Goal: Navigation & Orientation: Find specific page/section

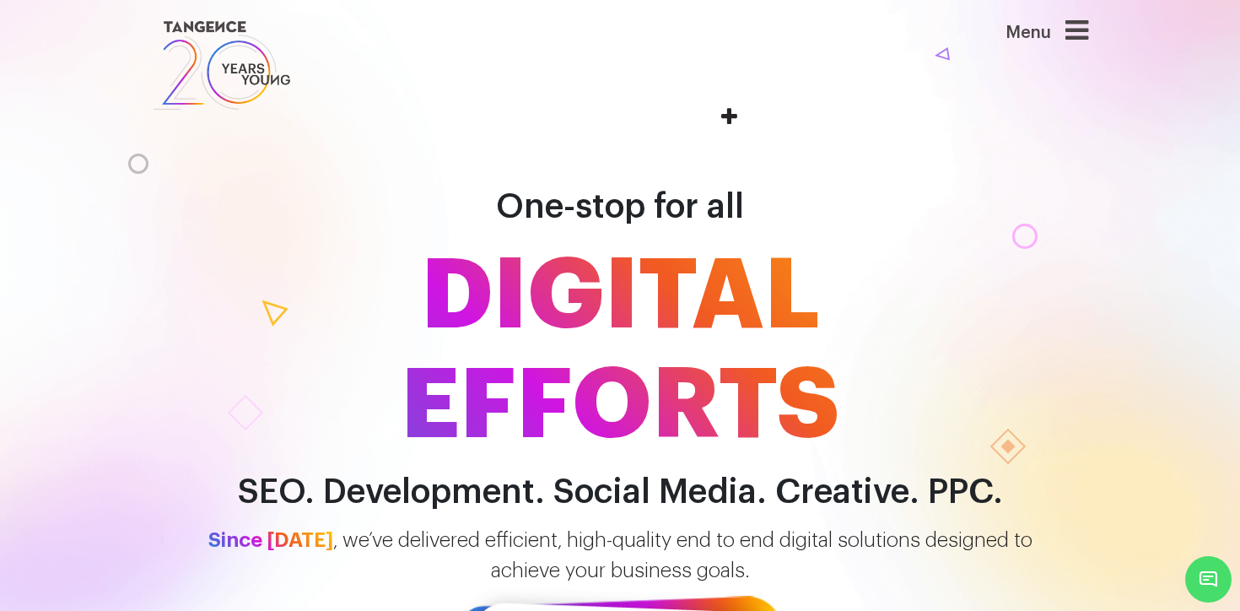
click at [1081, 30] on icon at bounding box center [1077, 30] width 23 height 27
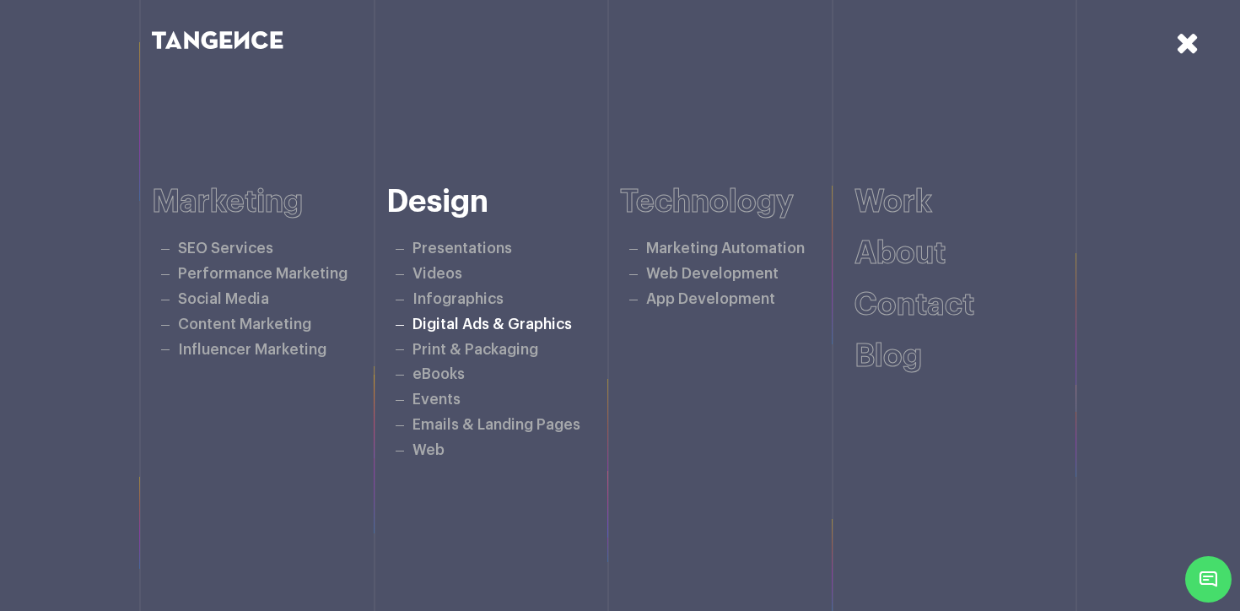
click at [506, 326] on link "Digital Ads & Graphics" at bounding box center [492, 324] width 159 height 14
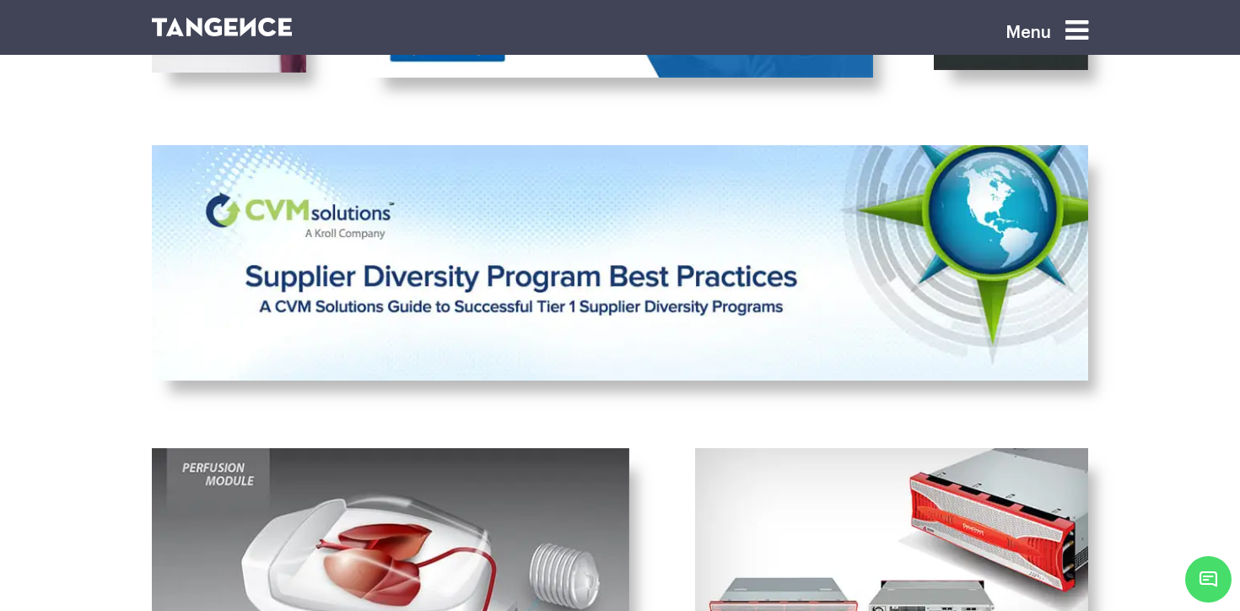
scroll to position [3116, 0]
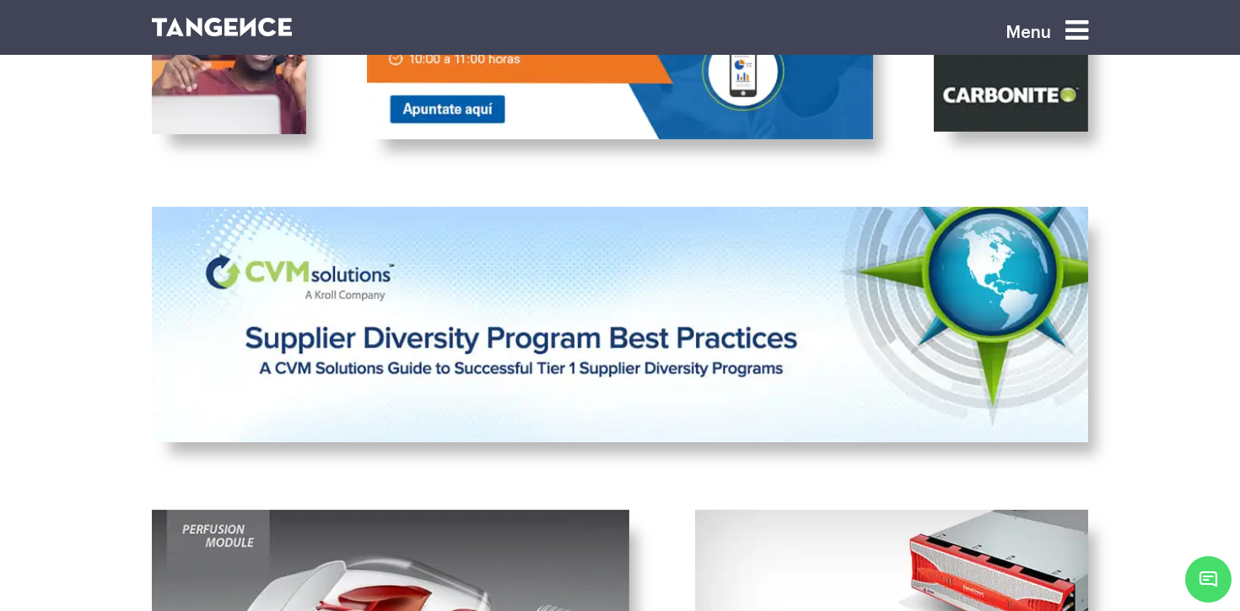
click at [1056, 35] on div "Menu" at bounding box center [1020, 37] width 135 height 47
click at [1071, 32] on icon at bounding box center [1077, 30] width 23 height 27
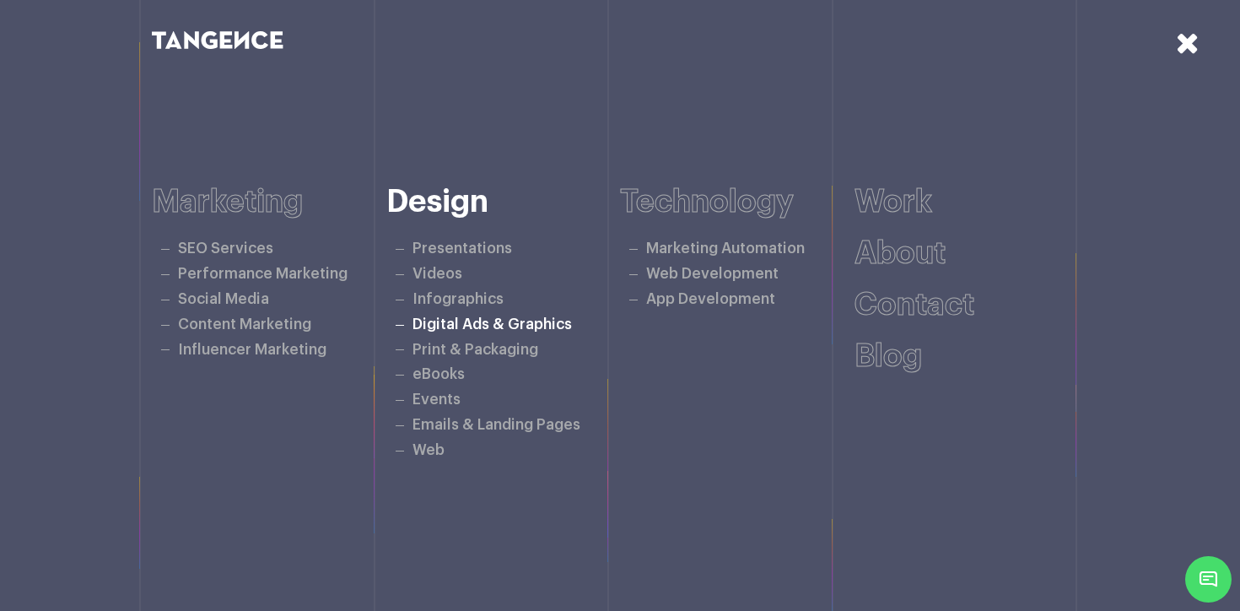
click at [493, 321] on link "Digital Ads & Graphics" at bounding box center [492, 324] width 159 height 14
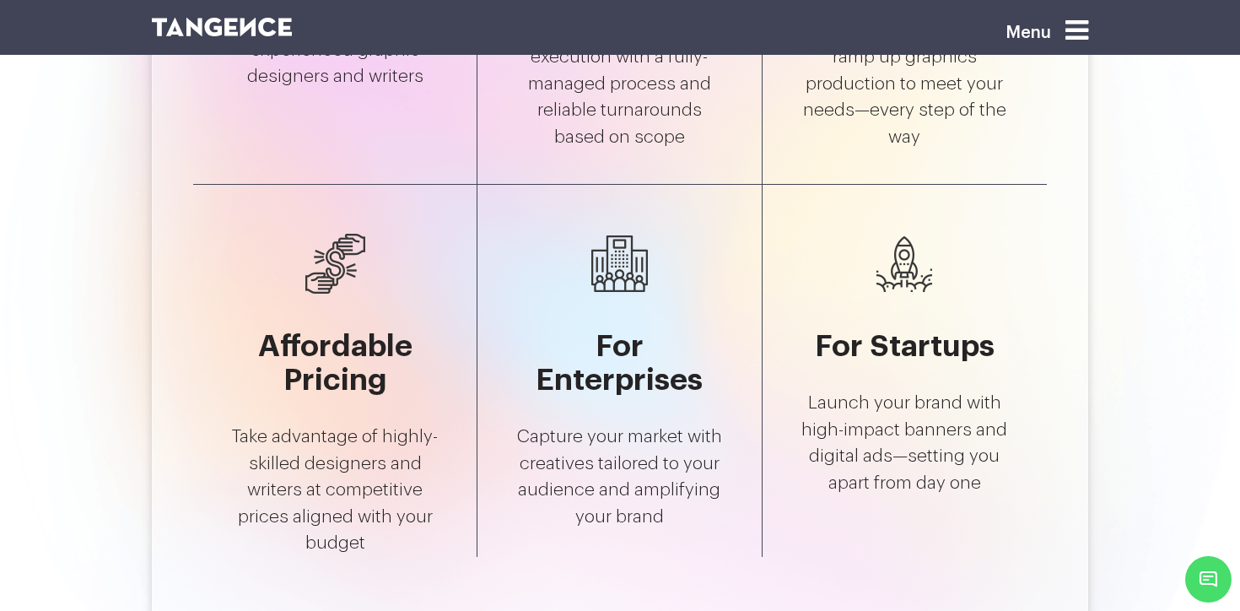
scroll to position [6175, 0]
